Goal: Check status: Check status

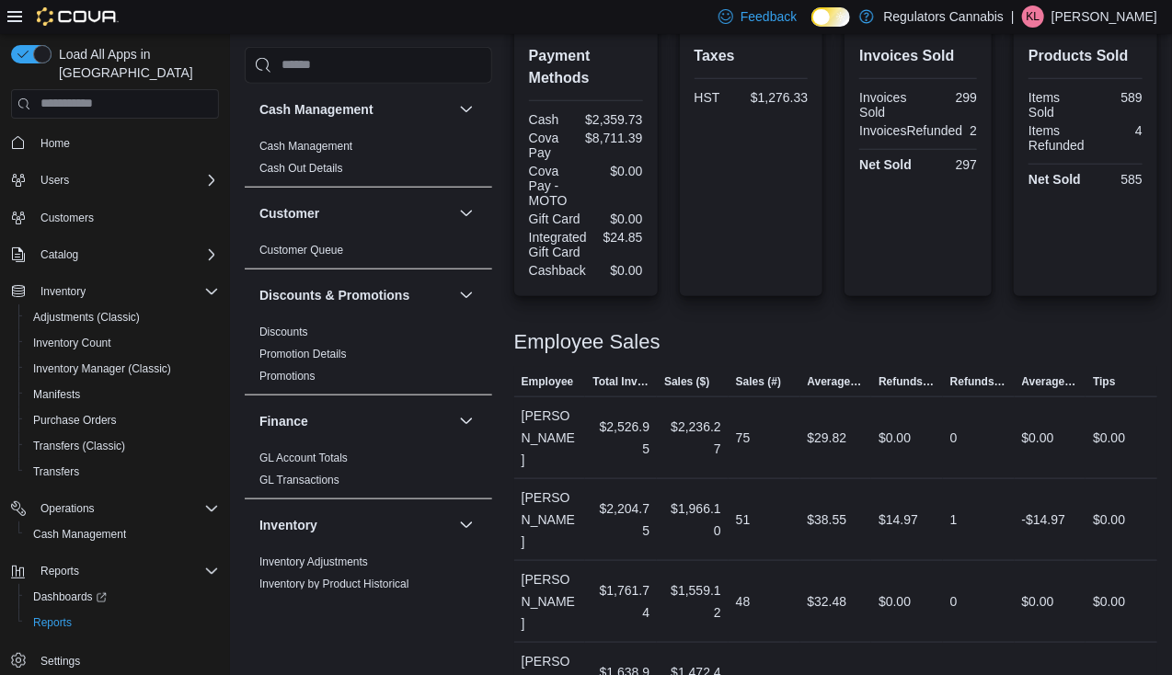
scroll to position [862, 0]
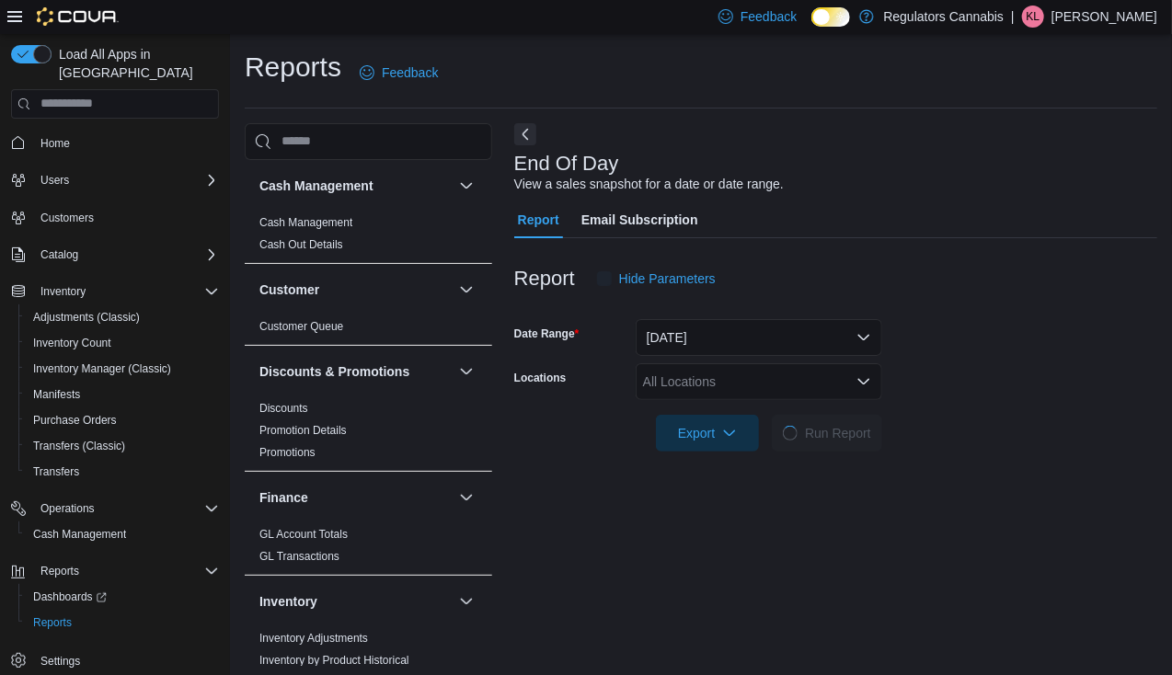
scroll to position [6, 0]
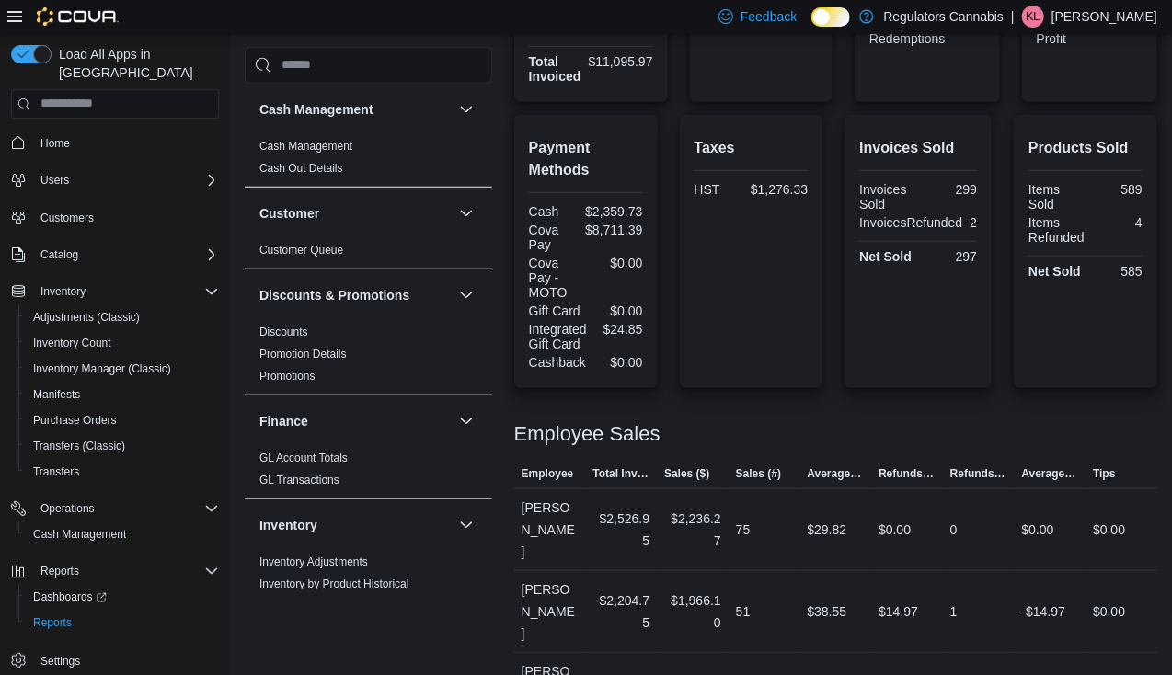
scroll to position [862, 0]
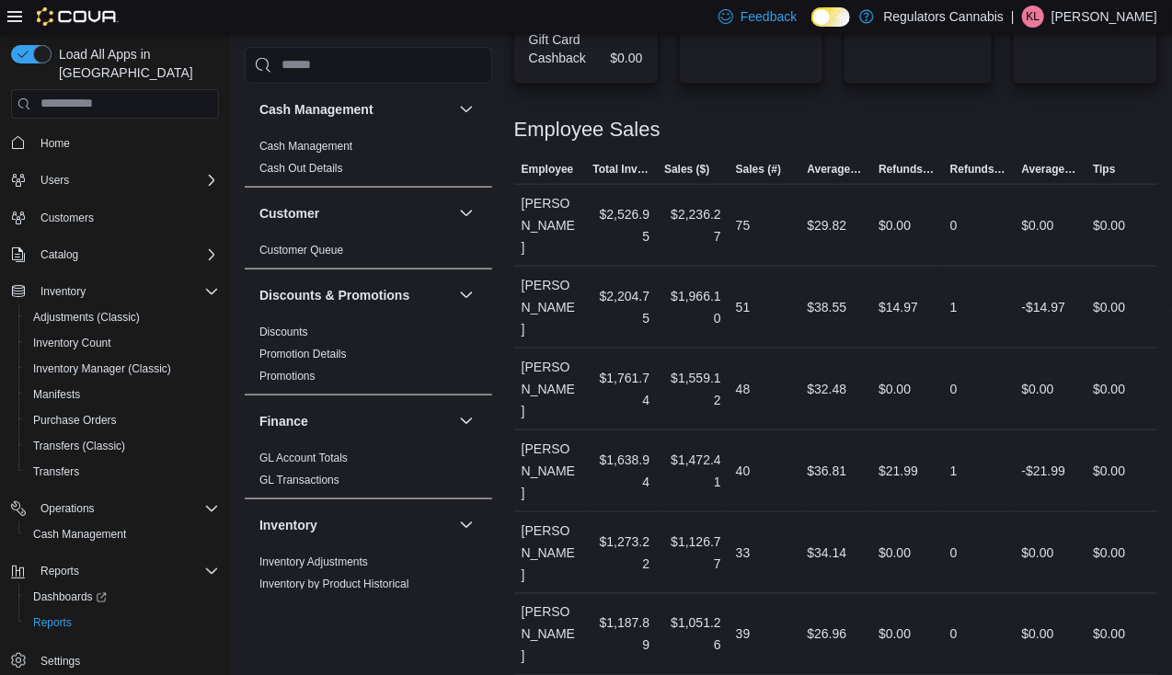
drag, startPoint x: 762, startPoint y: 632, endPoint x: 696, endPoint y: 640, distance: 66.7
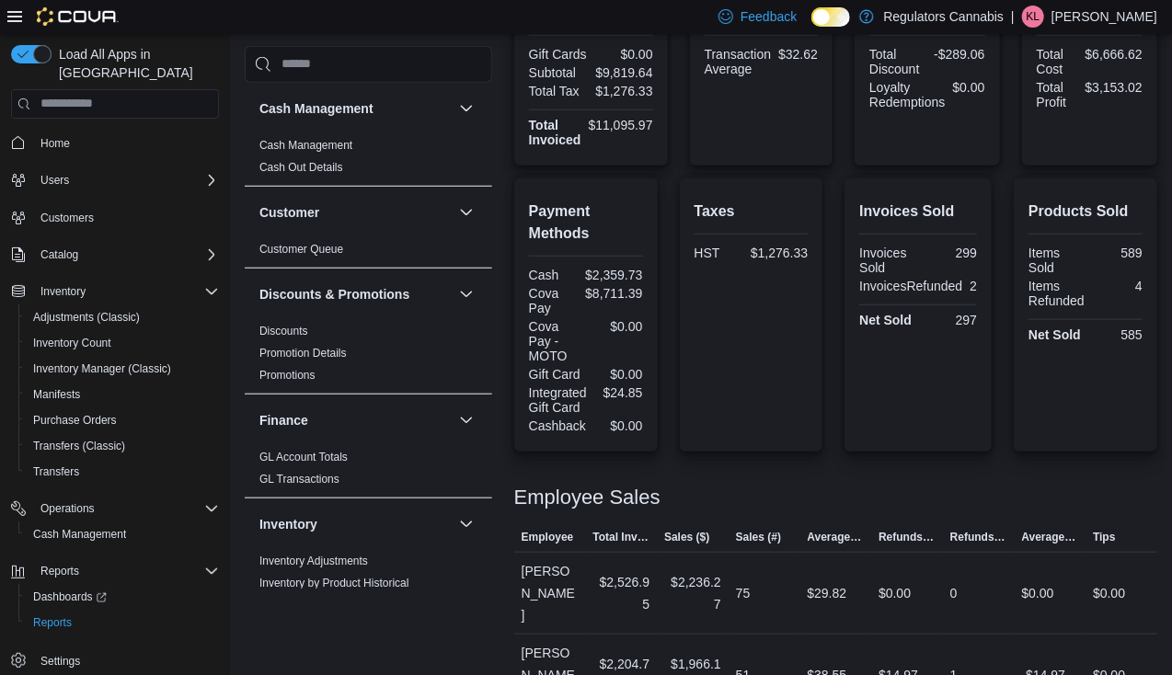
scroll to position [34, 0]
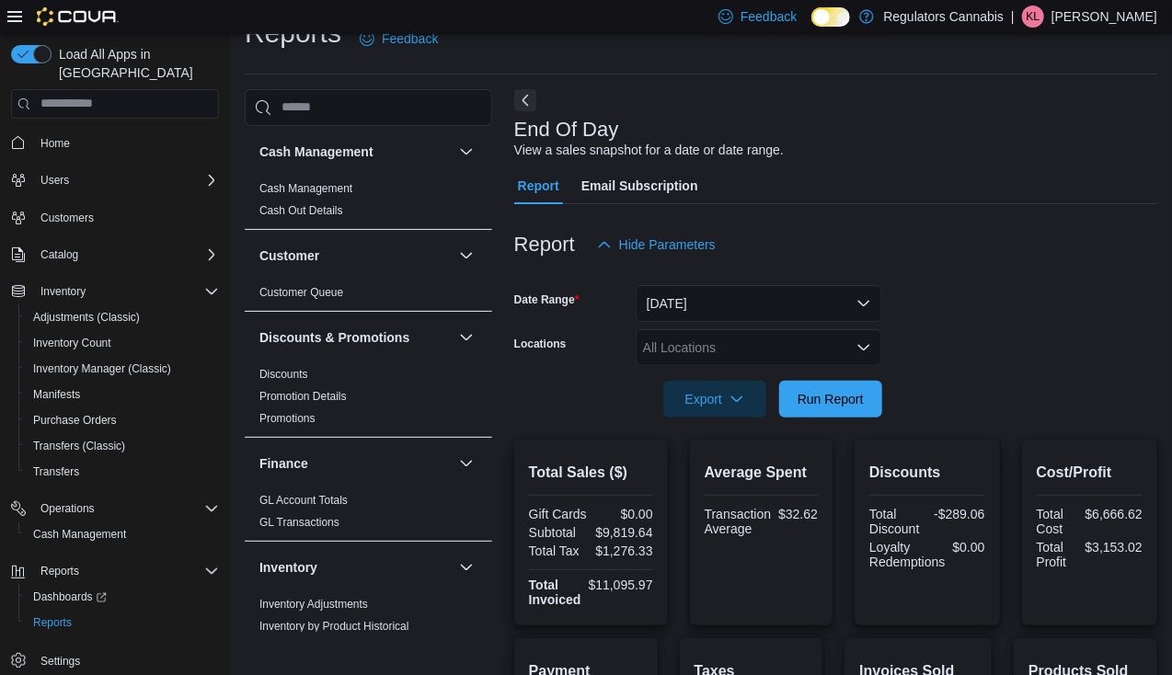
click at [865, 345] on icon "Open list of options" at bounding box center [864, 348] width 15 height 15
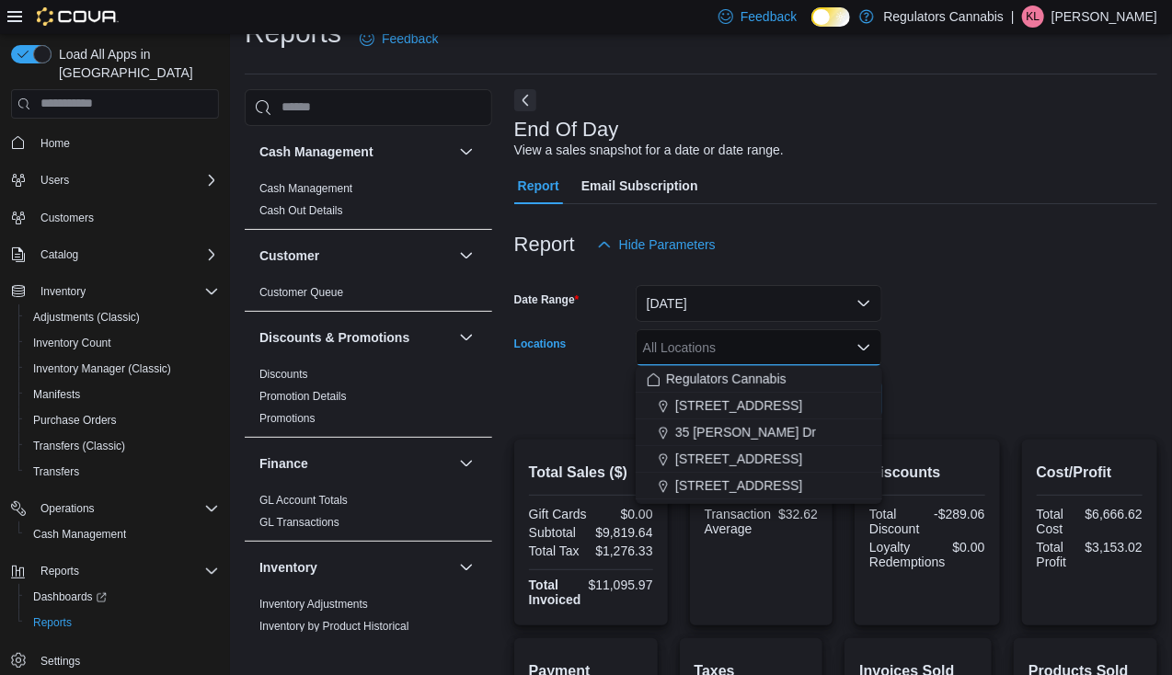
click at [939, 330] on form "Date Range Today Locations All Locations Combo box. Selected. Combo box input. …" at bounding box center [835, 340] width 643 height 155
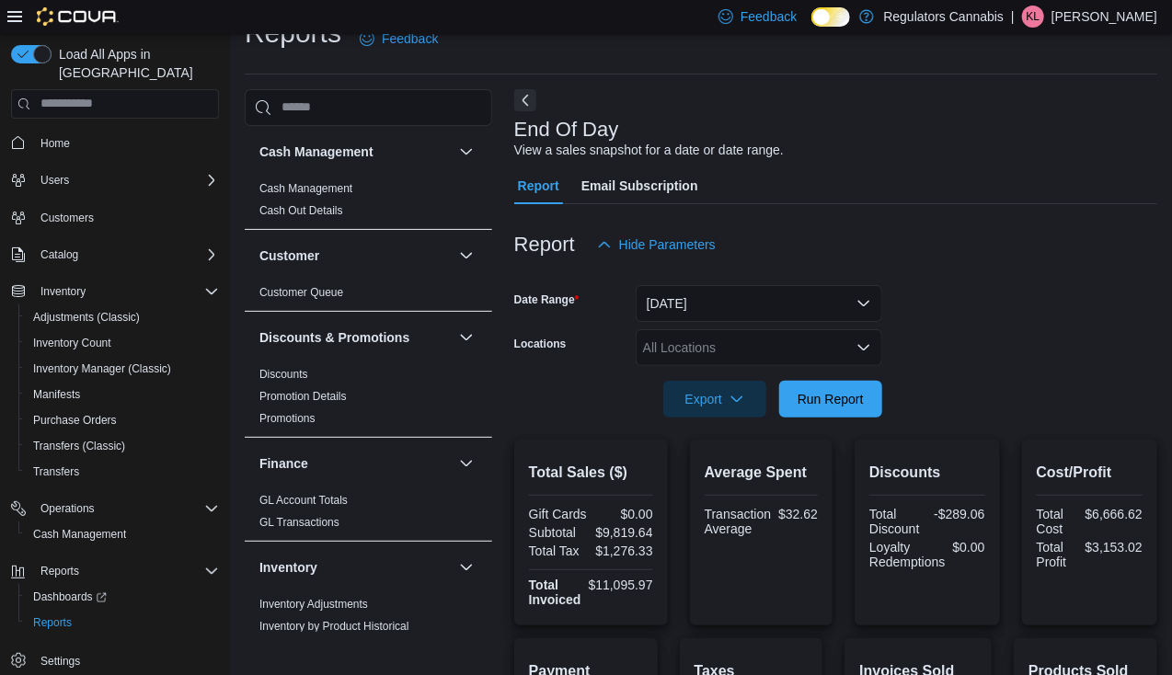
click at [865, 347] on icon "Open list of options" at bounding box center [864, 347] width 11 height 6
click at [977, 371] on div at bounding box center [835, 373] width 643 height 15
click at [871, 350] on icon "Open list of options" at bounding box center [864, 348] width 15 height 15
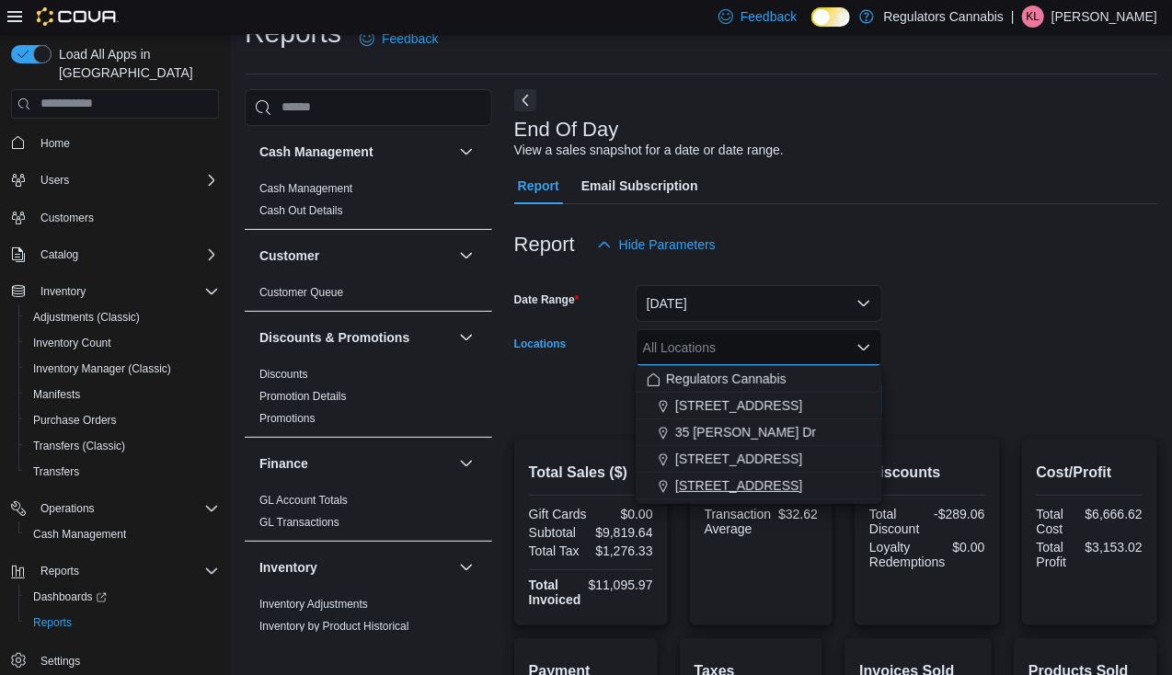
click at [771, 477] on span "[STREET_ADDRESS]" at bounding box center [738, 486] width 127 height 18
click at [910, 356] on form "Date Range Today Locations 8486 Wyandotte St E Combo box. Selected. 8486 Wyando…" at bounding box center [835, 340] width 643 height 155
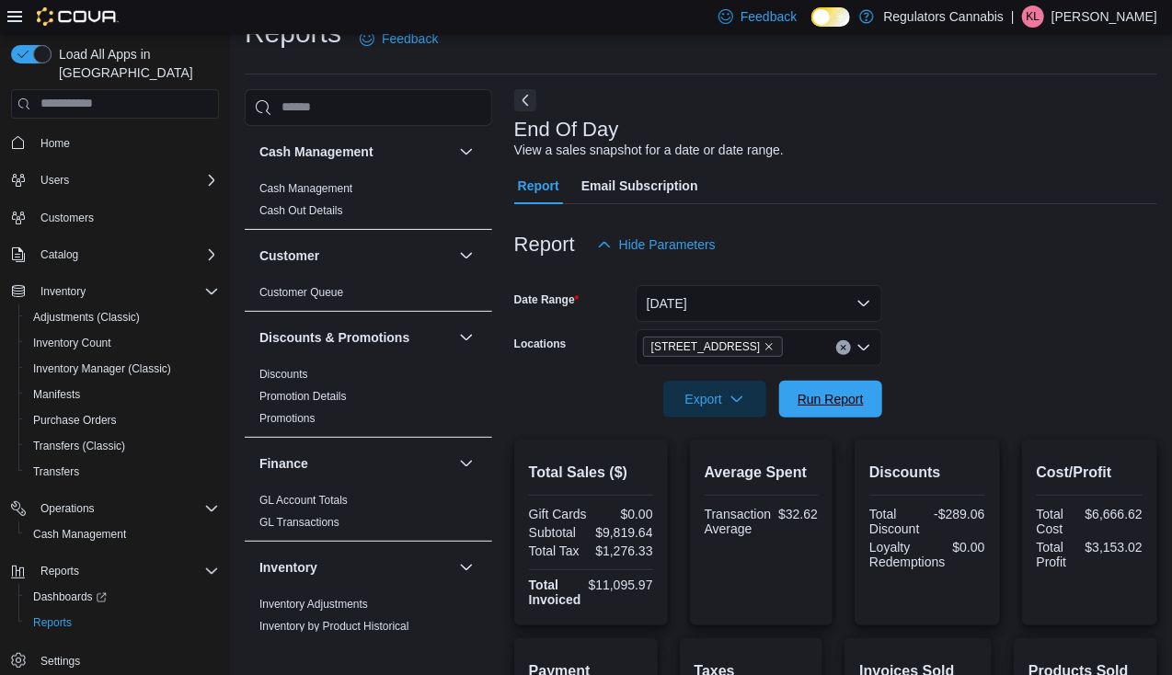
click at [849, 401] on span "Run Report" at bounding box center [831, 399] width 66 height 18
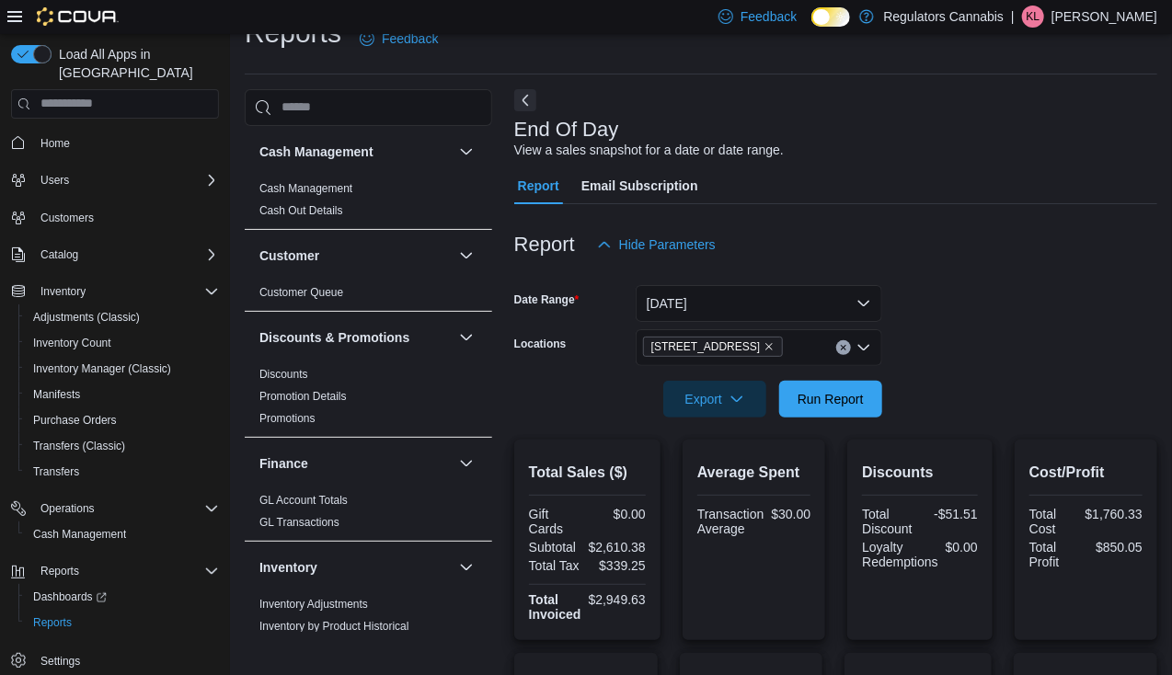
scroll to position [310, 0]
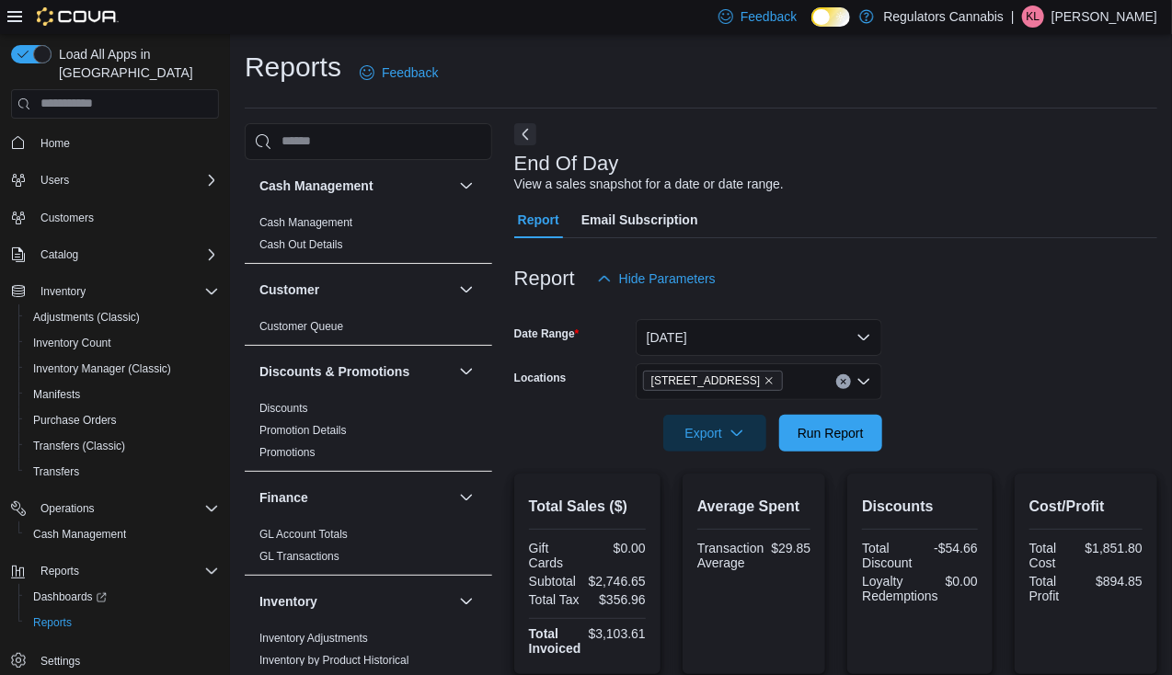
click at [843, 389] on div "8486 Wyandotte St E" at bounding box center [759, 382] width 247 height 37
click at [964, 376] on form "Date Range Today Locations 8486 Wyandotte St E Export Run Report" at bounding box center [835, 374] width 643 height 155
click at [840, 380] on icon "Clear input" at bounding box center [843, 381] width 7 height 7
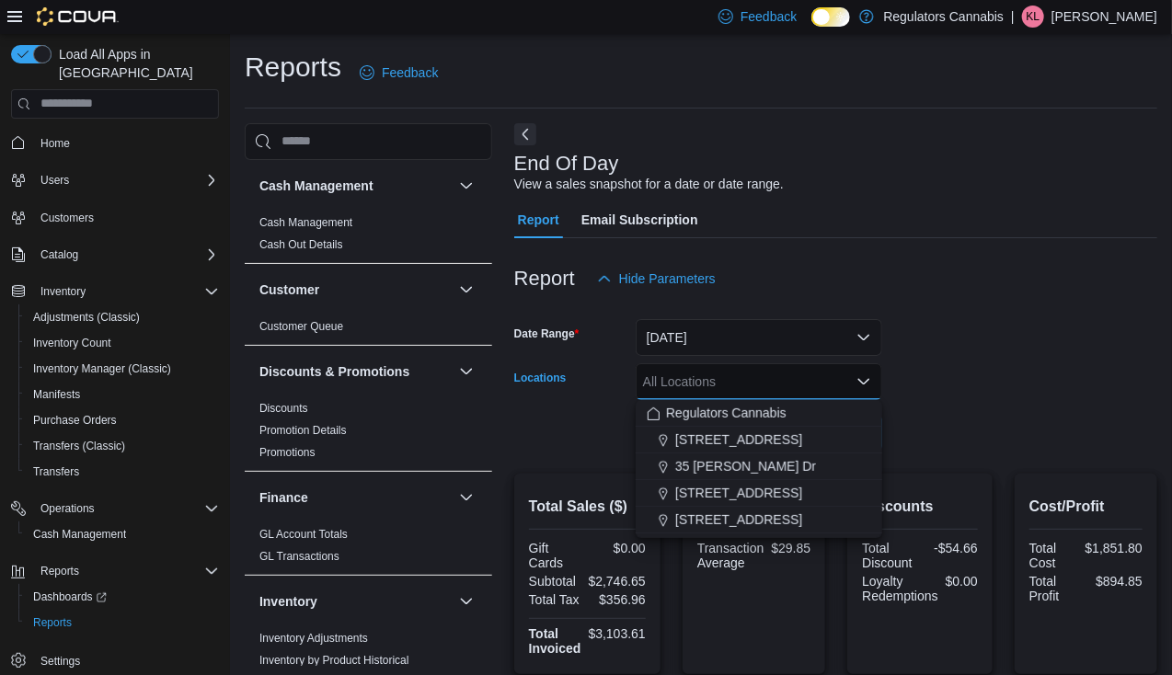
click at [957, 364] on form "Date Range Today Locations All Locations Combo box. Selected. Combo box input. …" at bounding box center [835, 374] width 643 height 155
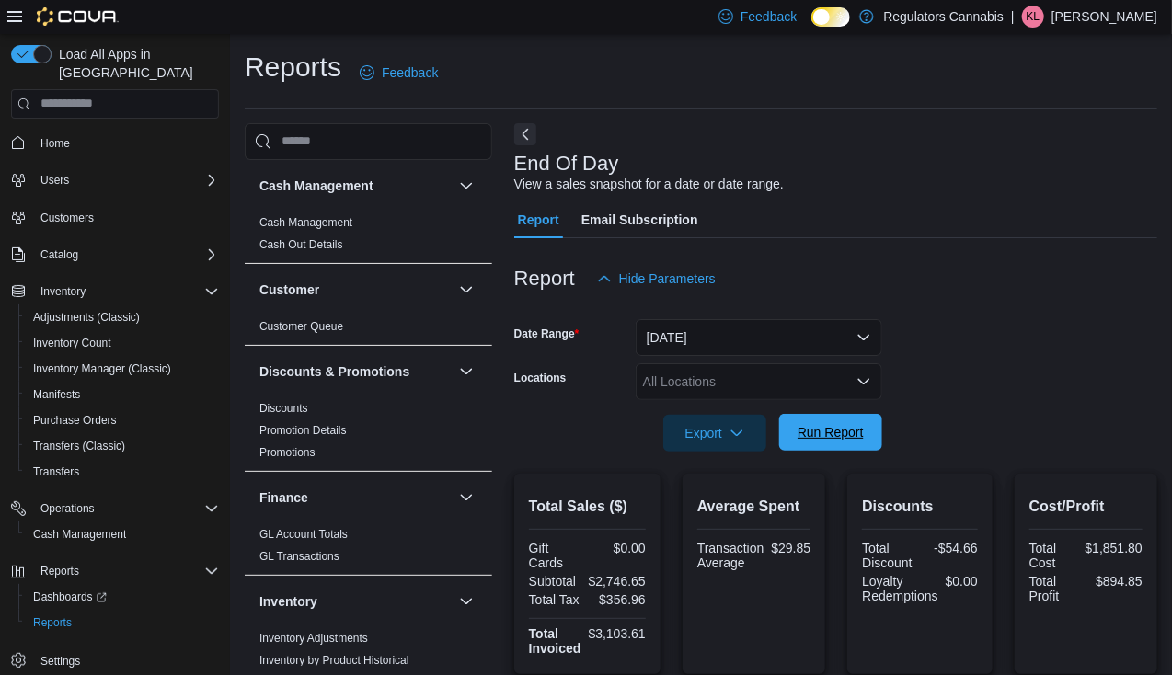
click at [868, 414] on span "Run Report" at bounding box center [831, 432] width 81 height 37
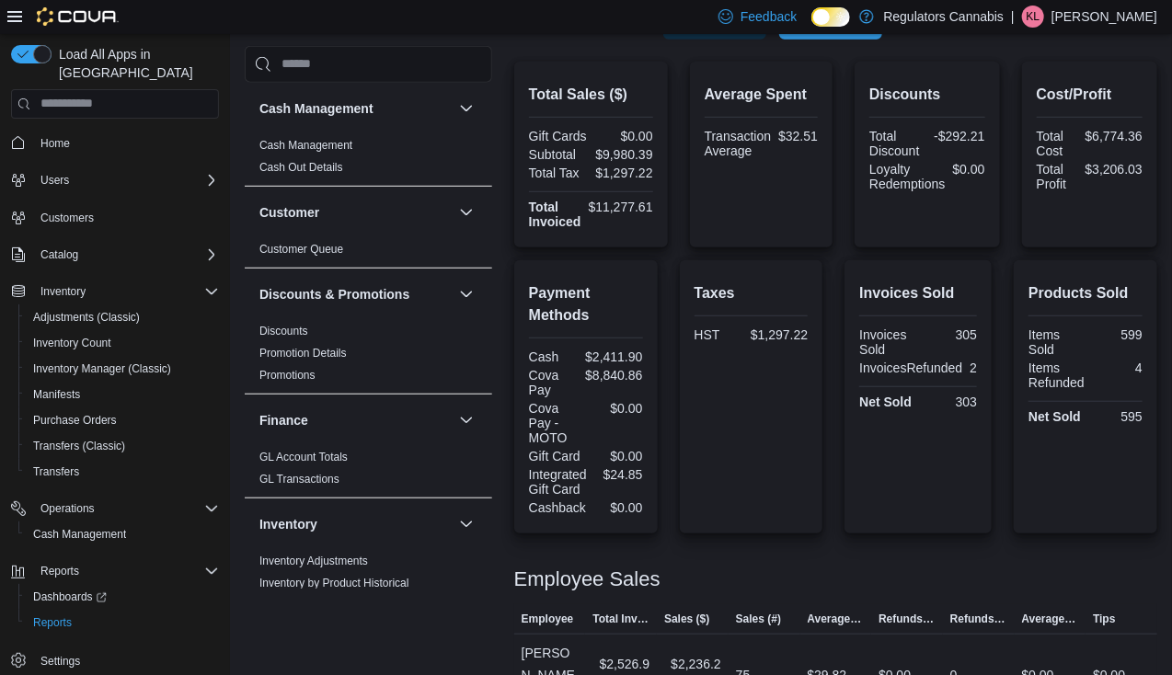
scroll to position [862, 0]
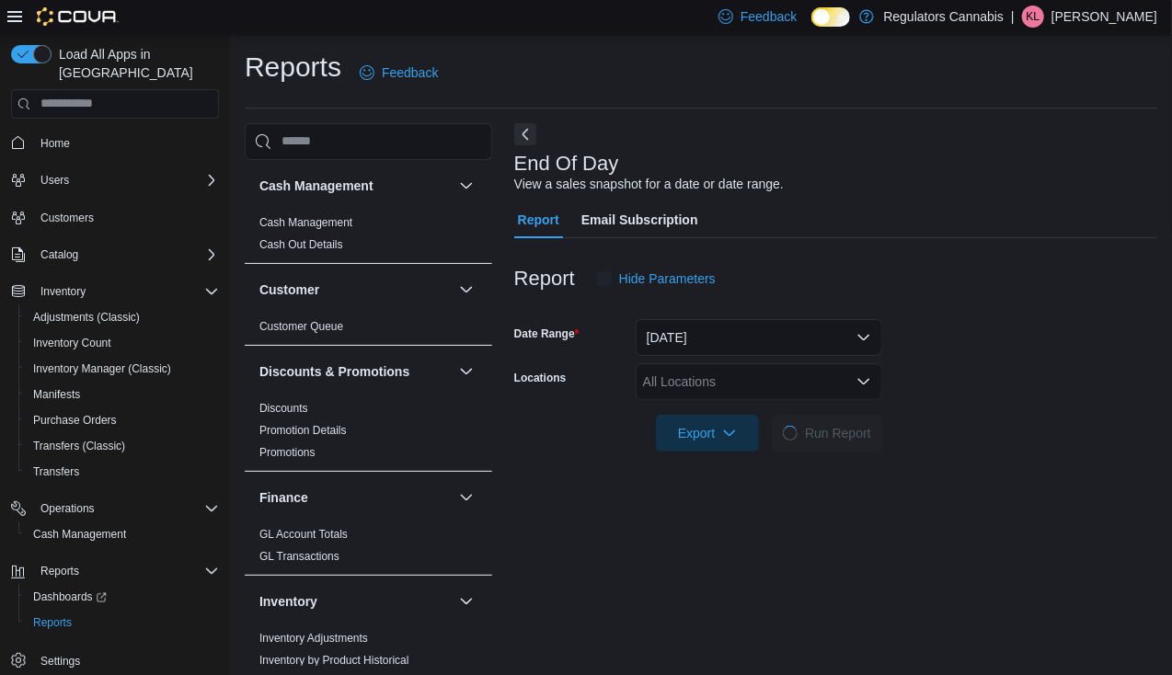
scroll to position [6, 0]
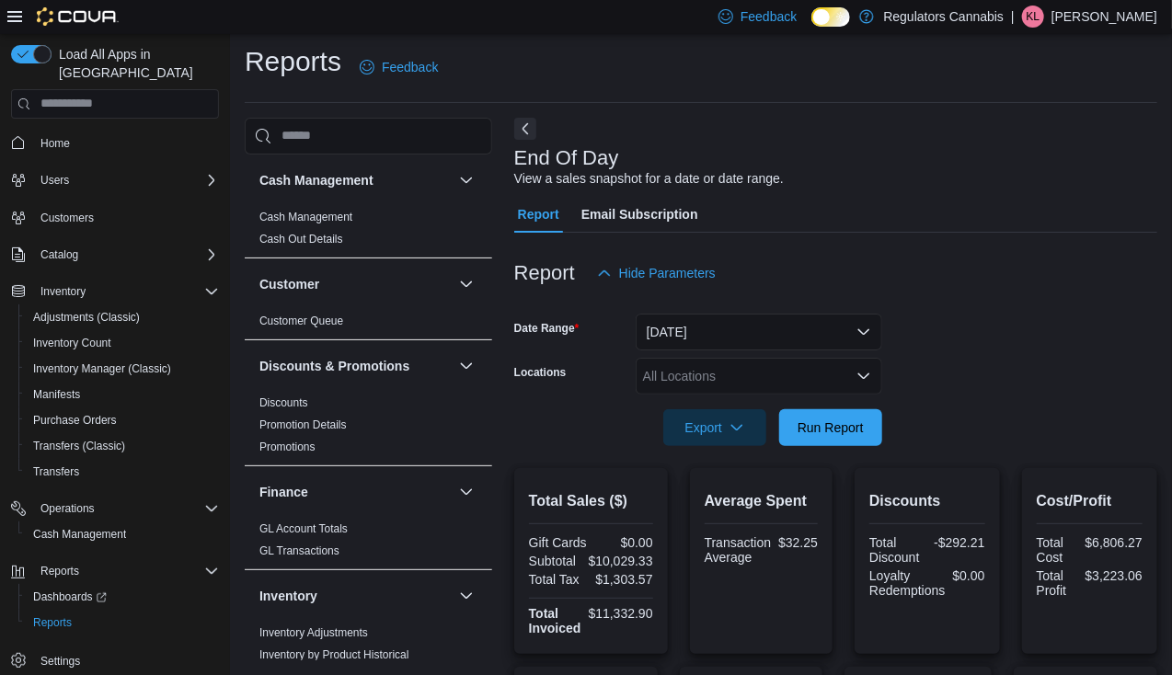
click at [852, 381] on div "All Locations" at bounding box center [759, 376] width 247 height 37
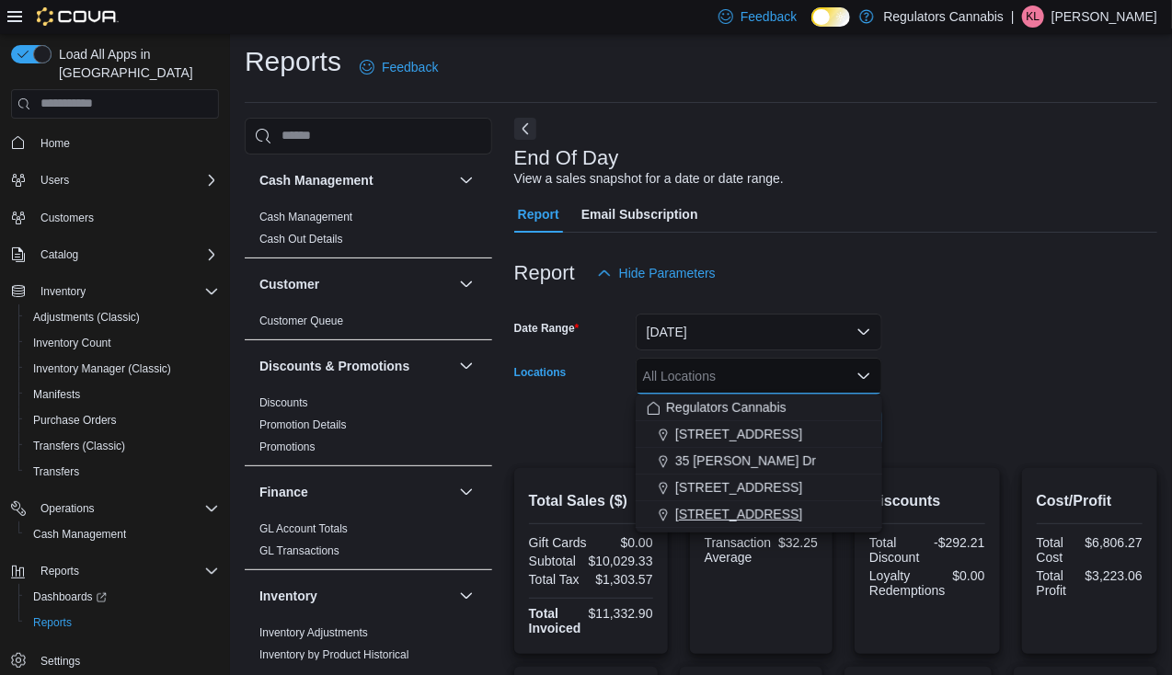
click at [746, 520] on span "[STREET_ADDRESS]" at bounding box center [738, 514] width 127 height 18
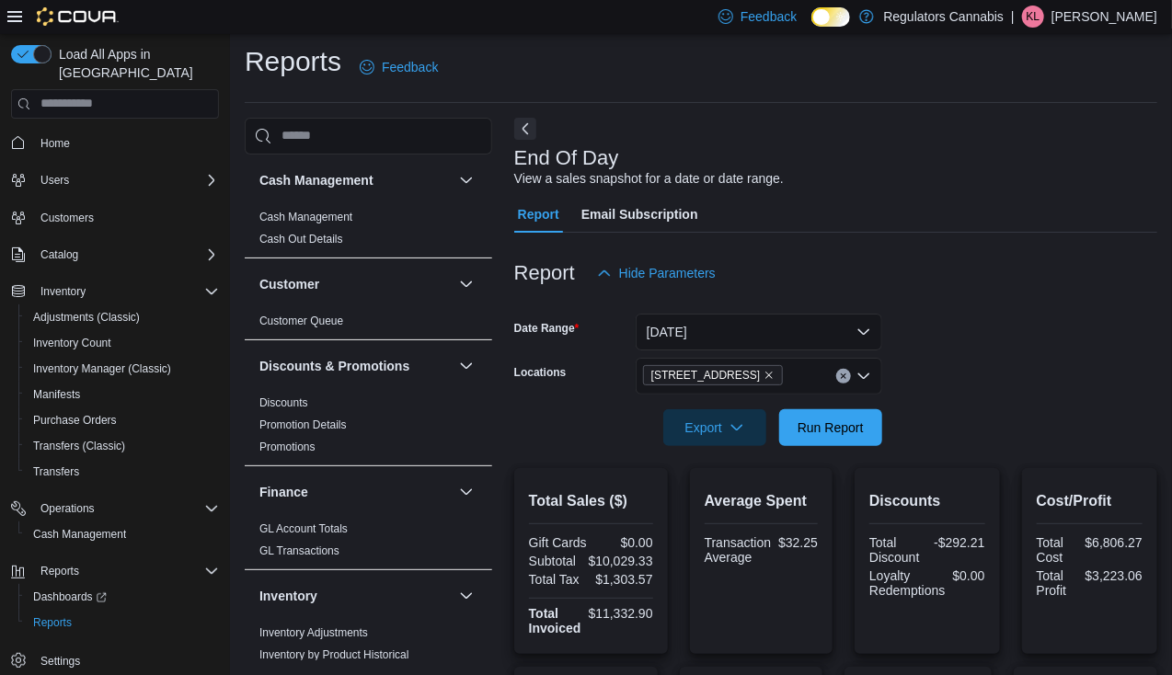
click at [937, 349] on form "Date Range [DATE] Locations [STREET_ADDRESS] Export Run Report" at bounding box center [835, 369] width 643 height 155
click at [849, 428] on span "Run Report" at bounding box center [831, 427] width 66 height 18
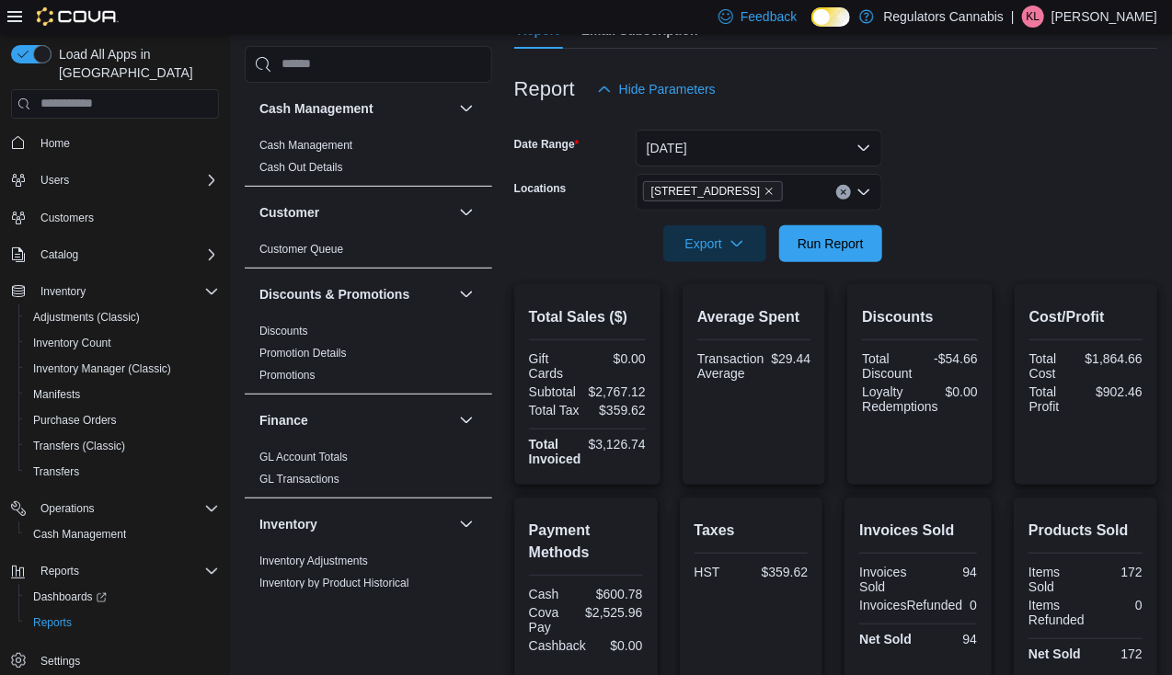
scroll to position [282, 0]
